Goal: Navigation & Orientation: Find specific page/section

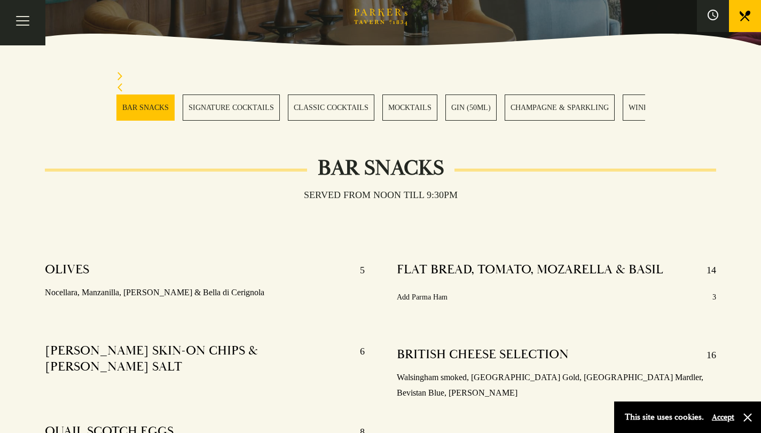
scroll to position [280, 0]
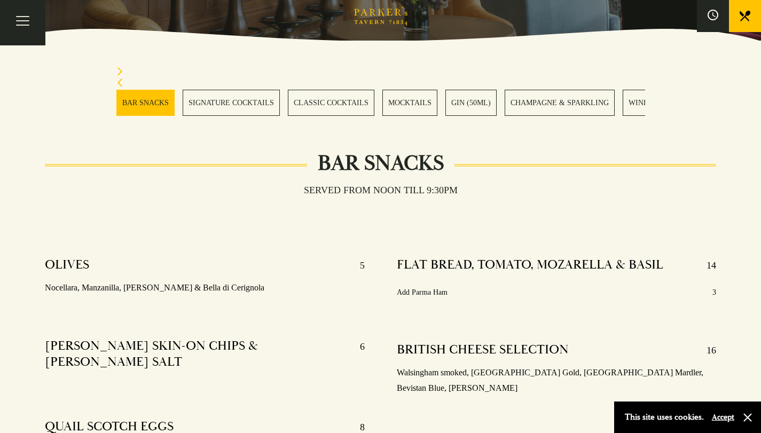
click at [118, 69] on icon "Next slide" at bounding box center [120, 71] width 5 height 9
click at [118, 71] on icon "Next slide" at bounding box center [119, 71] width 7 height 9
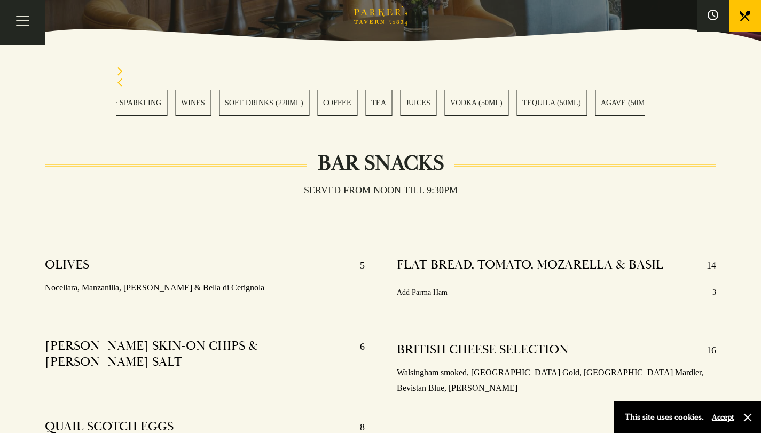
click at [118, 71] on icon "Next slide" at bounding box center [119, 71] width 7 height 9
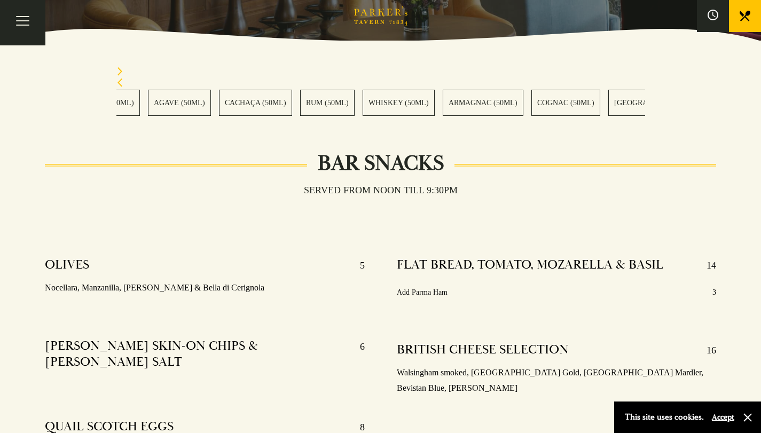
click at [118, 71] on icon "Next slide" at bounding box center [119, 71] width 7 height 9
click at [23, 28] on button "Toggle navigation" at bounding box center [22, 22] width 45 height 45
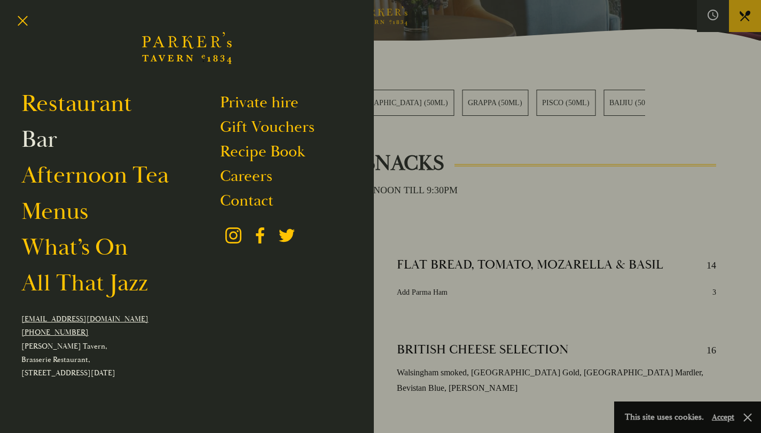
click at [50, 144] on link "Bar" at bounding box center [39, 139] width 36 height 30
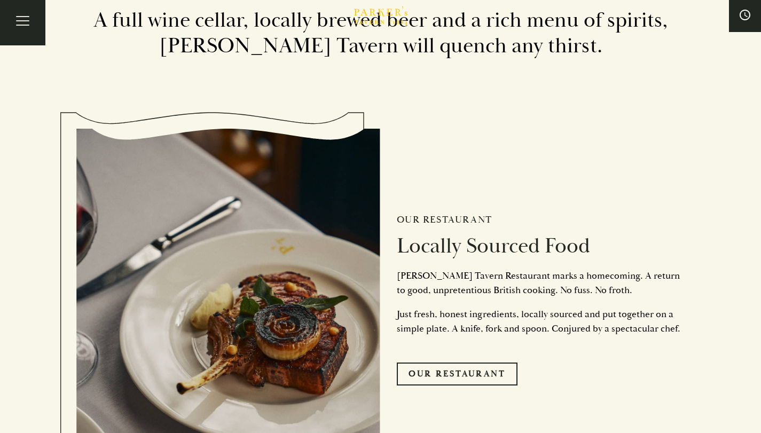
scroll to position [2234, 0]
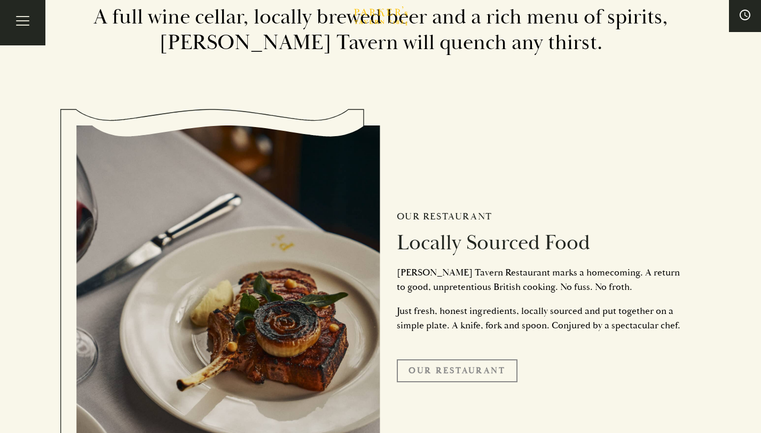
click at [501, 376] on link "Our Restaurant" at bounding box center [457, 371] width 121 height 22
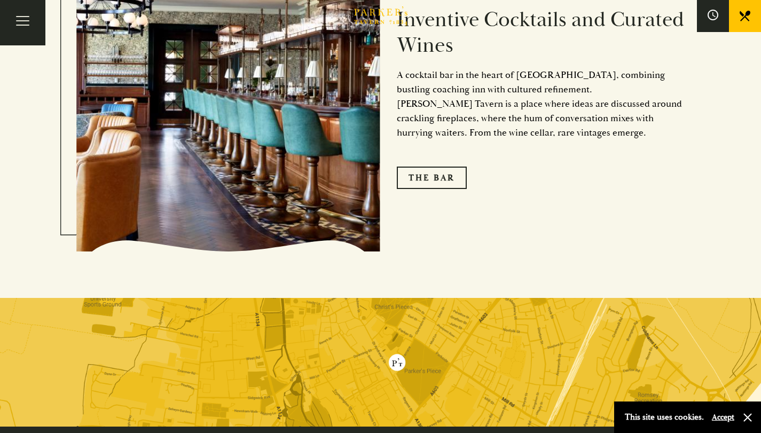
scroll to position [2055, 0]
